Goal: Navigation & Orientation: Find specific page/section

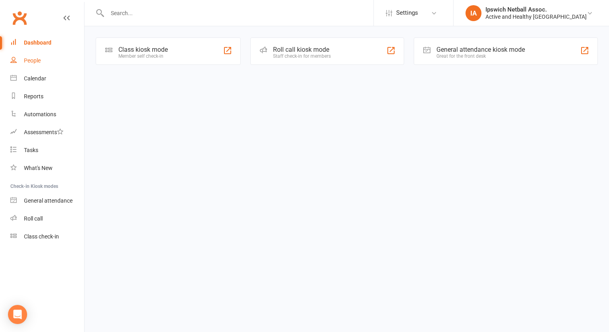
click at [32, 63] on div "People" at bounding box center [32, 60] width 17 height 6
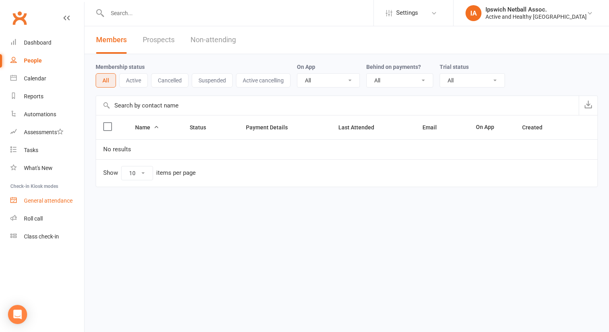
click at [45, 203] on div "General attendance" at bounding box center [48, 201] width 49 height 6
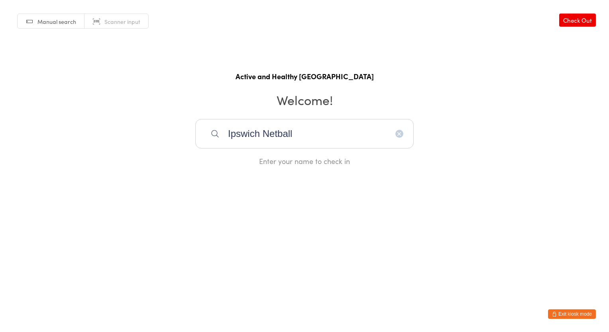
type input "Ipswich Netball"
click at [275, 135] on input "search" at bounding box center [304, 133] width 218 height 29
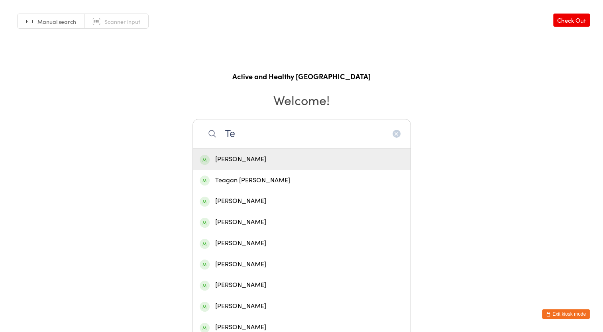
type input "T"
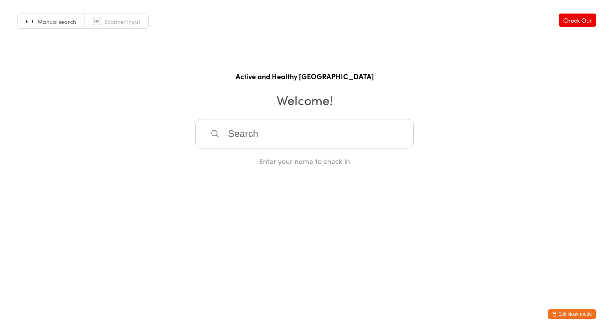
click at [575, 315] on button "Exit kiosk mode" at bounding box center [572, 315] width 48 height 10
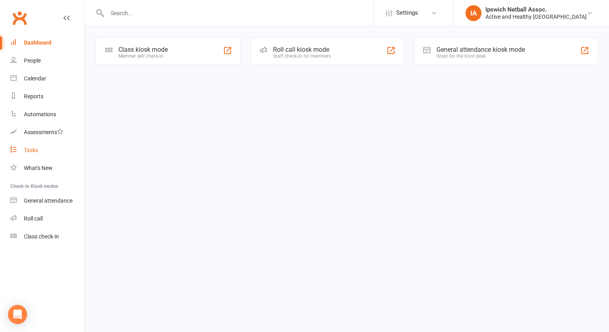
click at [30, 150] on div "Tasks" at bounding box center [31, 150] width 14 height 6
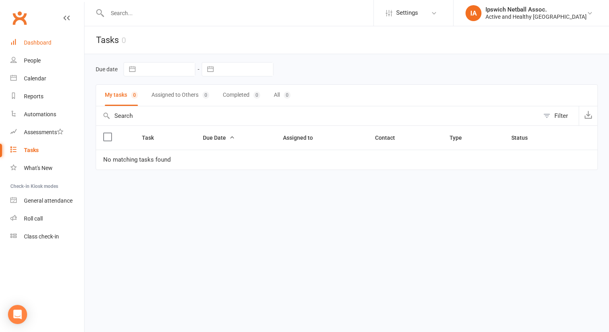
click at [37, 49] on link "Dashboard" at bounding box center [47, 43] width 74 height 18
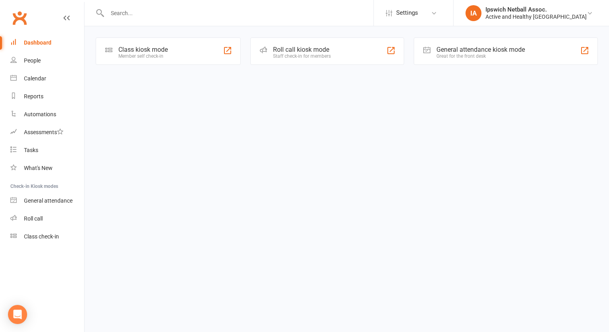
click at [314, 50] on div "Roll call kiosk mode" at bounding box center [302, 50] width 58 height 8
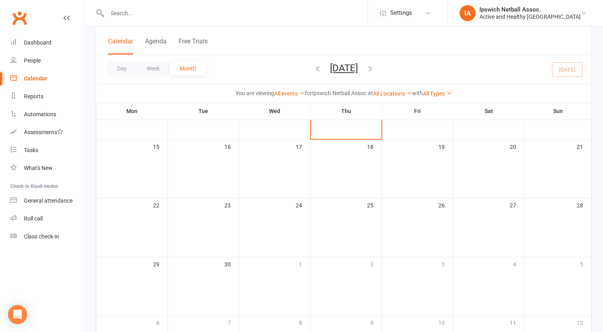
scroll to position [137, 0]
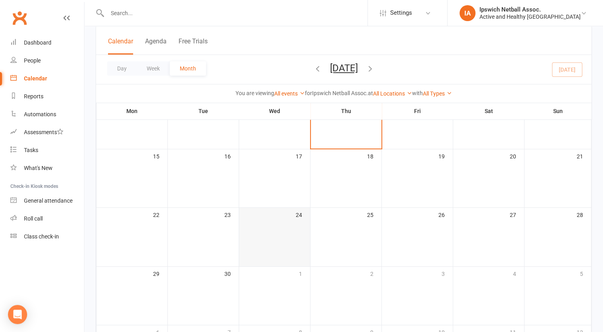
click at [285, 229] on td "24" at bounding box center [274, 237] width 71 height 59
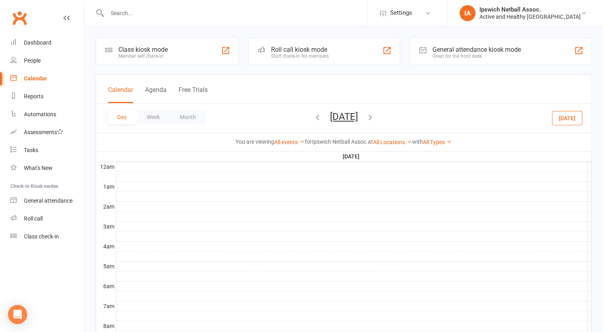
scroll to position [11, 0]
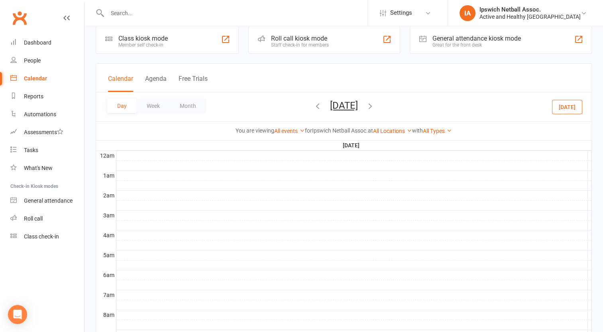
click at [464, 41] on div "General attendance kiosk mode" at bounding box center [476, 39] width 88 height 8
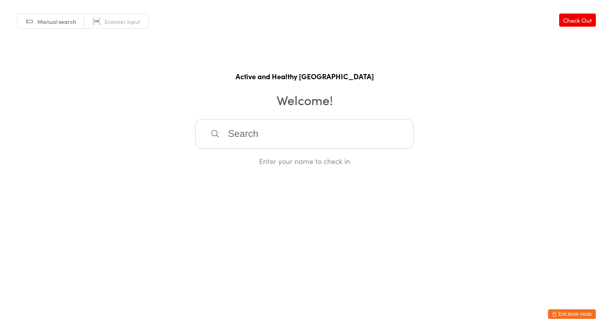
click at [575, 312] on button "Exit kiosk mode" at bounding box center [572, 315] width 48 height 10
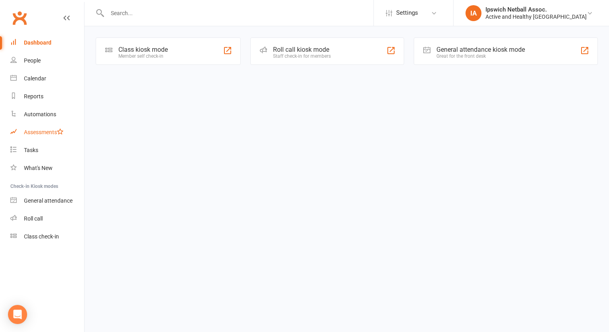
click at [39, 131] on div "Assessments" at bounding box center [43, 132] width 39 height 6
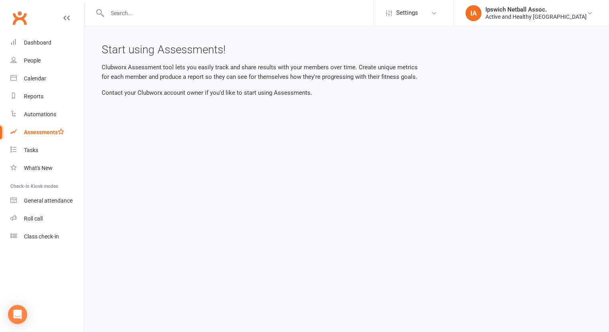
click at [453, 25] on li "Settings Event Templates Appointment Types" at bounding box center [413, 13] width 80 height 26
click at [441, 6] on link "Settings" at bounding box center [413, 13] width 55 height 18
click at [36, 102] on link "Reports" at bounding box center [47, 97] width 74 height 18
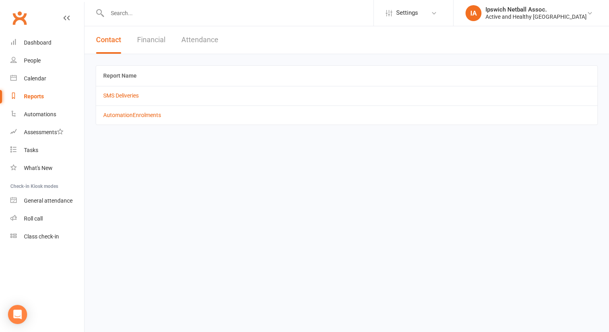
click at [212, 37] on button "Attendance" at bounding box center [199, 39] width 37 height 27
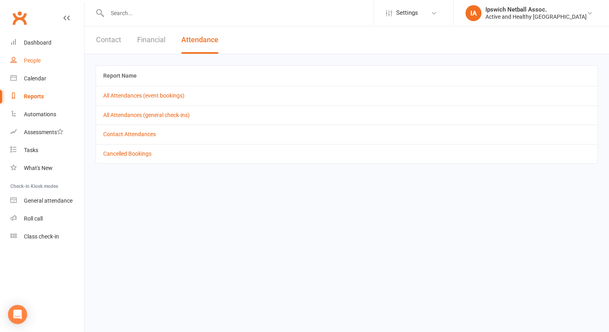
click at [32, 61] on div "People" at bounding box center [32, 60] width 17 height 6
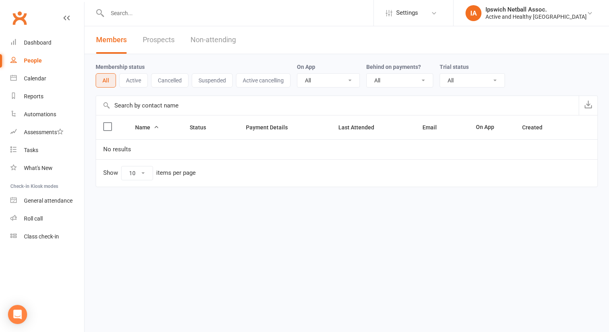
click at [338, 80] on select "All Yes No" at bounding box center [328, 81] width 62 height 14
click at [211, 38] on link "Non-attending" at bounding box center [212, 39] width 45 height 27
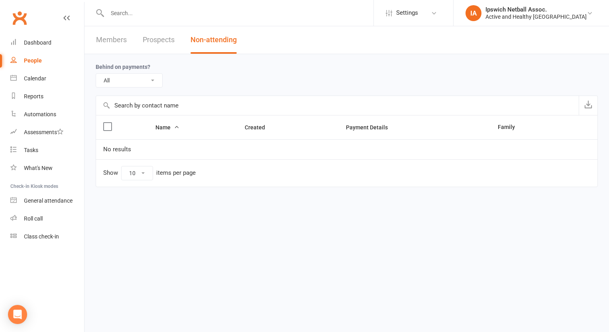
click at [140, 45] on div "Members Prospects Non-attending" at bounding box center [166, 39] width 164 height 27
click at [153, 39] on link "Prospects" at bounding box center [159, 39] width 32 height 27
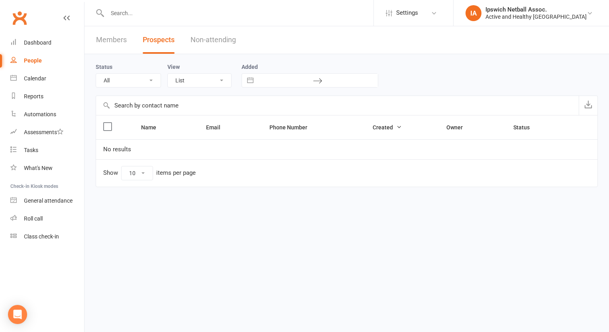
click at [107, 35] on link "Members" at bounding box center [111, 39] width 31 height 27
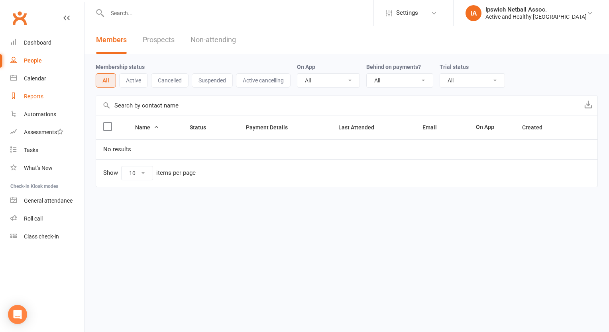
click at [33, 96] on div "Reports" at bounding box center [34, 96] width 20 height 6
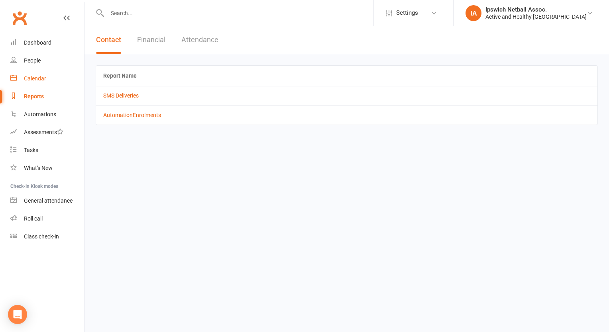
click at [33, 82] on link "Calendar" at bounding box center [47, 79] width 74 height 18
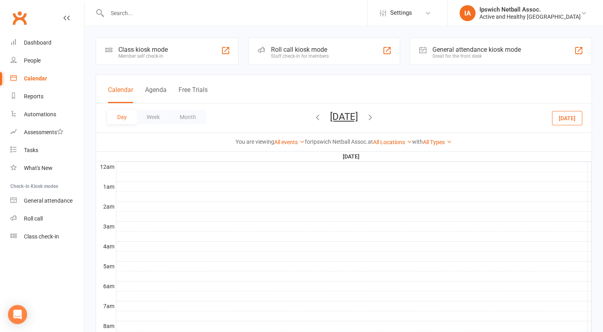
click at [375, 116] on icon "button" at bounding box center [370, 117] width 9 height 9
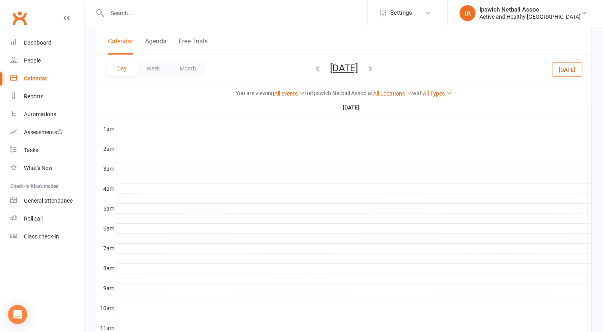
scroll to position [75, 0]
click at [375, 66] on icon "button" at bounding box center [370, 68] width 9 height 9
click at [405, 66] on div "Day Week Month [DATE] [DATE] Sun Mon Tue Wed Thu Fri Sat 31 01 02 03 04 05 06 0…" at bounding box center [343, 69] width 495 height 29
click at [375, 71] on icon "button" at bounding box center [370, 68] width 9 height 9
click at [147, 35] on div "Calendar Agenda Free Trials" at bounding box center [343, 40] width 495 height 29
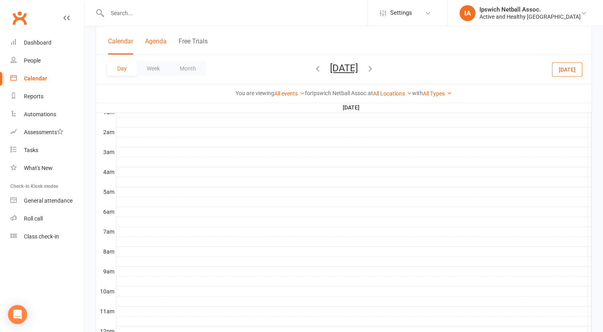
click at [149, 40] on button "Agenda" at bounding box center [156, 45] width 22 height 17
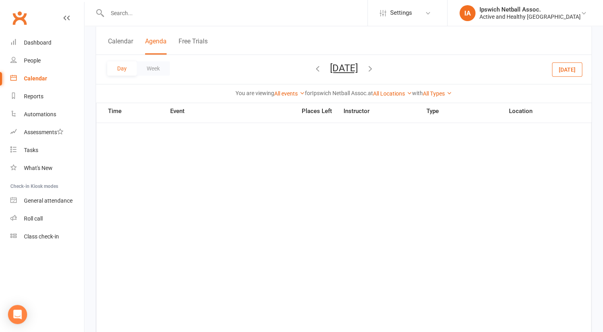
click at [313, 69] on icon "button" at bounding box center [317, 68] width 9 height 9
click at [282, 69] on div "Day Week [DATE] [DATE] Sun Mon Tue Wed Thu Fri Sat 31 01 02 03 04 05 06 07 08 0…" at bounding box center [343, 69] width 495 height 29
click at [313, 69] on icon "button" at bounding box center [317, 68] width 9 height 9
click at [322, 69] on span "[DATE] [DATE] Sun Mon Tue Wed Thu Fri Sat 31 01 02 03 04 05 06 07 08 09 10 11 1…" at bounding box center [344, 70] width 44 height 14
click at [313, 69] on icon "button" at bounding box center [317, 68] width 9 height 9
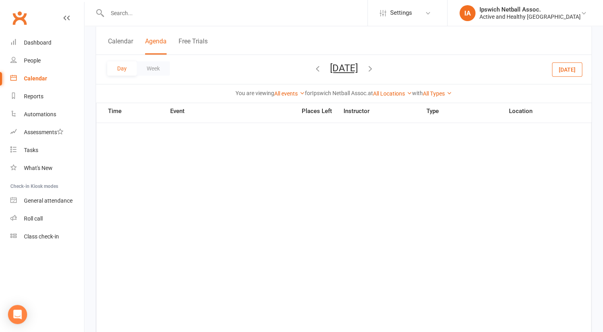
click at [313, 67] on icon "button" at bounding box center [317, 68] width 9 height 9
click at [375, 68] on icon "button" at bounding box center [370, 68] width 9 height 9
click at [141, 72] on button "Week" at bounding box center [153, 68] width 33 height 14
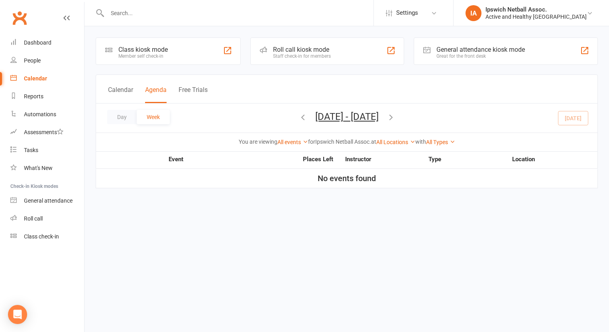
click at [395, 118] on icon "button" at bounding box center [390, 117] width 9 height 9
click at [307, 117] on span "[DATE] - [DATE] [DATE] Sun Mon Tue Wed Thu Fri Sat 31 01 02 03 04 05 06 07 08 0…" at bounding box center [346, 118] width 79 height 14
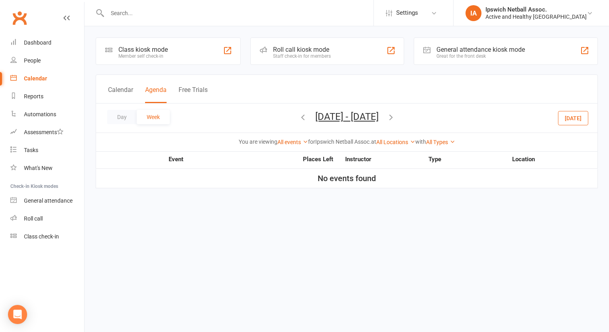
click at [307, 117] on span "[DATE] - [DATE] [DATE] Sun Mon Tue Wed Thu Fri Sat 31 01 02 03 04 05 06 07 08 0…" at bounding box center [346, 118] width 79 height 14
